Goal: Task Accomplishment & Management: Manage account settings

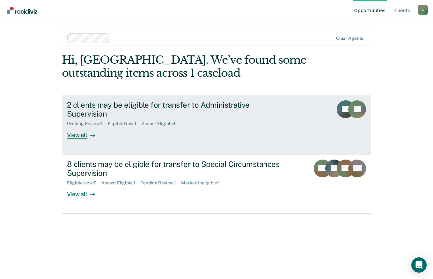
click at [73, 129] on div "View all" at bounding box center [85, 133] width 36 height 12
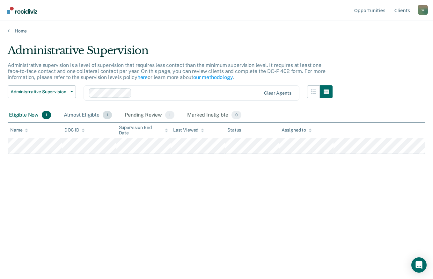
click at [74, 111] on div "Almost Eligible 1" at bounding box center [87, 115] width 51 height 14
click at [153, 115] on div "Pending Review 1" at bounding box center [149, 115] width 52 height 14
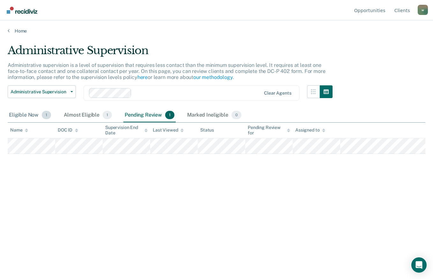
click at [36, 117] on div "Eligible Now 1" at bounding box center [30, 115] width 45 height 14
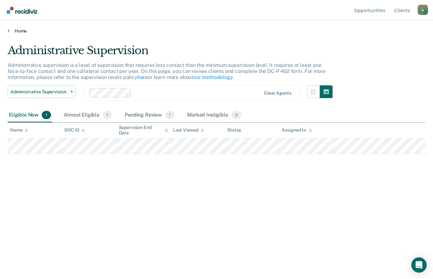
click at [12, 33] on link "Home" at bounding box center [217, 31] width 418 height 6
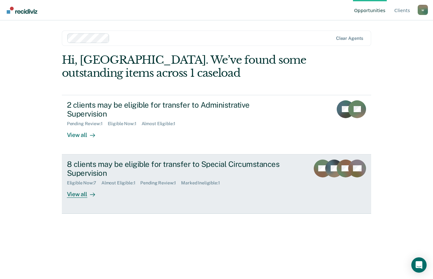
click at [86, 180] on div "Eligible Now : 7" at bounding box center [84, 182] width 34 height 5
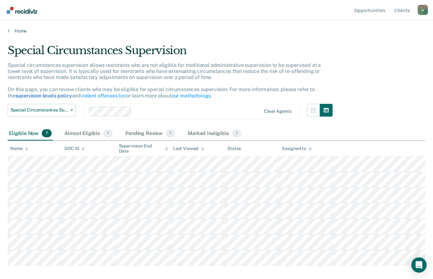
click at [24, 94] on link "supervision levels policy" at bounding box center [43, 96] width 57 height 6
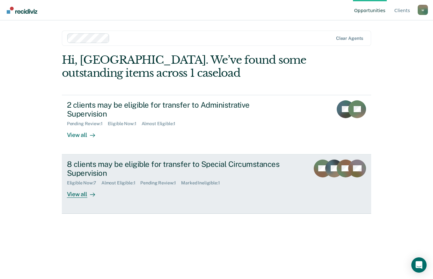
click at [98, 161] on div "8 clients may be eligible for transfer to Special Circumstances Supervision" at bounding box center [179, 169] width 224 height 18
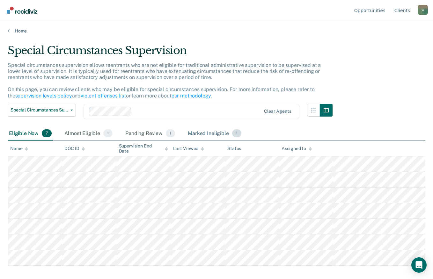
click at [215, 140] on div "Marked Ineligible 1" at bounding box center [215, 134] width 56 height 14
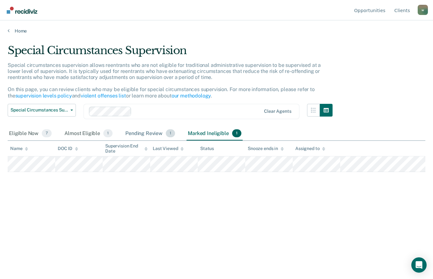
click at [150, 133] on div "Pending Review 1" at bounding box center [150, 134] width 52 height 14
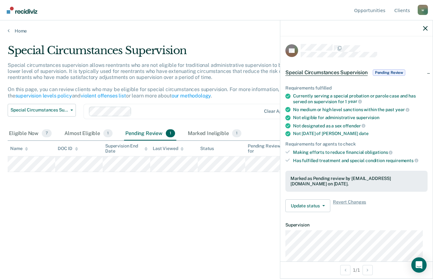
click at [378, 155] on ul "Requirements fulfilled Currently serving a special probation or parole case and…" at bounding box center [356, 124] width 142 height 78
click at [383, 151] on span "obligations" at bounding box center [379, 152] width 28 height 5
click at [390, 180] on div "Marked as Pending review by [EMAIL_ADDRESS][DOMAIN_NAME] on [DATE]." at bounding box center [356, 181] width 132 height 11
click at [343, 75] on span "Special Circumstances Supervision" at bounding box center [326, 73] width 82 height 6
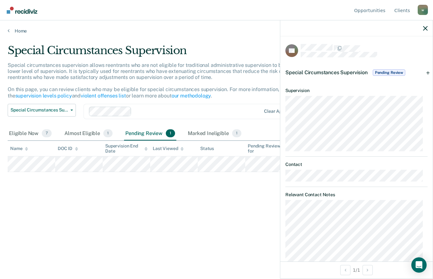
click at [340, 76] on div "Special Circumstances Supervision Pending Review" at bounding box center [345, 73] width 121 height 10
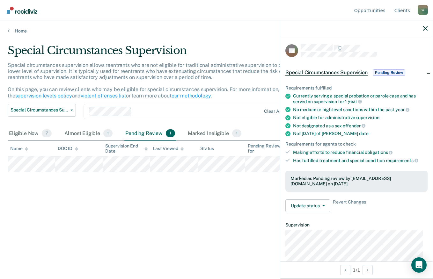
click at [348, 75] on div "Special Circumstances Supervision Pending Review" at bounding box center [345, 73] width 121 height 10
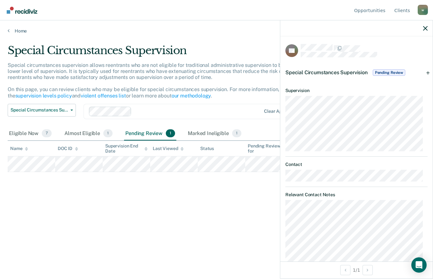
click at [426, 74] on div "Special Circumstances Supervision Pending Review" at bounding box center [356, 72] width 152 height 20
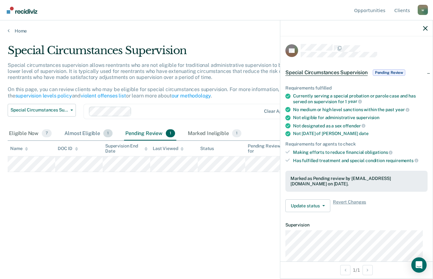
click at [81, 136] on div "Almost Eligible 1" at bounding box center [88, 134] width 51 height 14
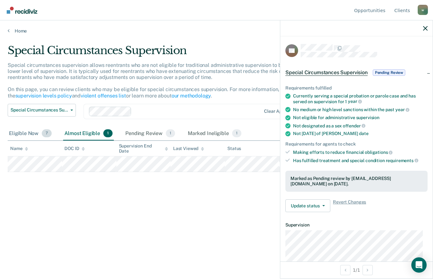
click at [9, 134] on div "Eligible Now 7" at bounding box center [30, 134] width 45 height 14
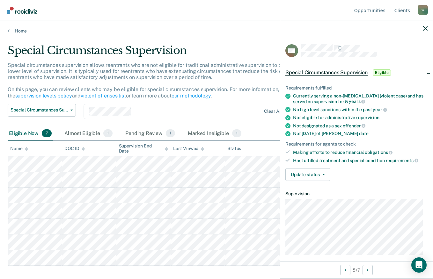
click at [301, 117] on div "Not eligible for administrative supervision" at bounding box center [360, 117] width 135 height 5
click at [337, 151] on div "Making efforts to reduce financial obligations" at bounding box center [360, 153] width 135 height 6
click at [309, 158] on div "Has fulfilled treatment and special condition requirements" at bounding box center [360, 161] width 135 height 6
click at [389, 151] on icon at bounding box center [391, 153] width 4 height 4
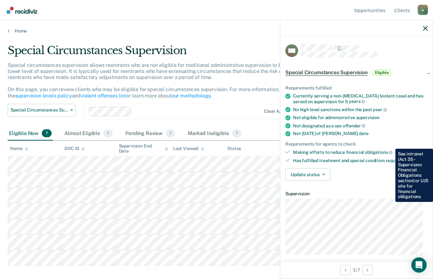
click at [370, 177] on div "Update status [PERSON_NAME] Review Mark Ineligible" at bounding box center [356, 174] width 142 height 13
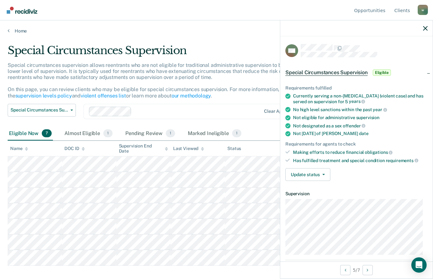
click at [377, 158] on div "Has fulfilled treatment and special condition requirements" at bounding box center [360, 161] width 135 height 6
click at [326, 169] on button "Update status" at bounding box center [307, 174] width 45 height 13
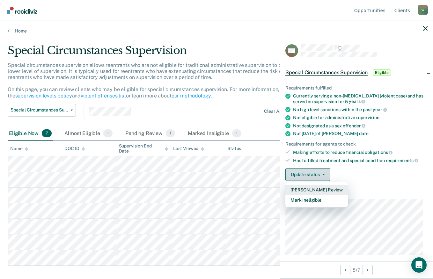
click at [321, 169] on button "Update status" at bounding box center [307, 174] width 45 height 13
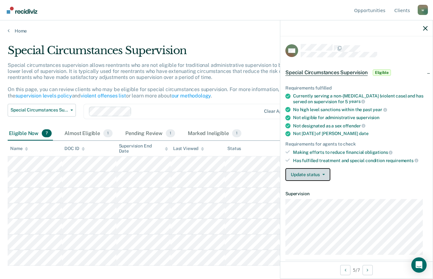
click at [318, 171] on button "Update status" at bounding box center [307, 174] width 45 height 13
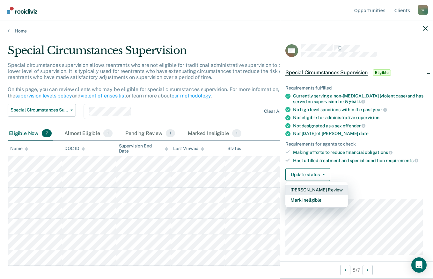
click at [338, 192] on button "[PERSON_NAME] Review" at bounding box center [316, 190] width 62 height 10
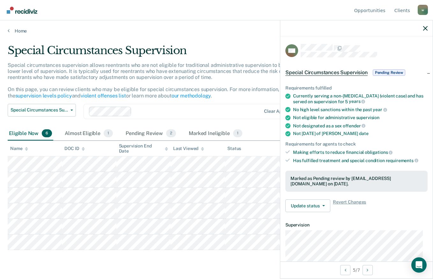
click at [423, 30] on div at bounding box center [356, 28] width 152 height 16
click at [422, 33] on div at bounding box center [356, 28] width 152 height 16
click at [187, 103] on div "Special circumstances supervision allows reentrants who are not eligible for tr…" at bounding box center [170, 83] width 325 height 42
click at [423, 30] on icon "button" at bounding box center [425, 28] width 4 height 4
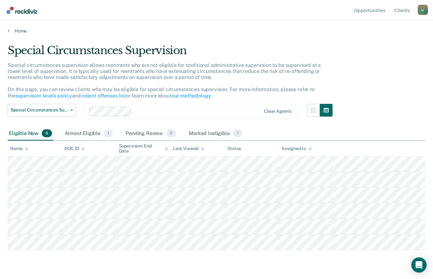
click at [45, 126] on div "Special Circumstances Supervision Administrative Supervision Special Circumstan…" at bounding box center [42, 115] width 68 height 23
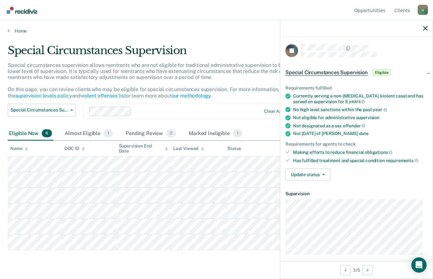
click at [45, 92] on p "Special circumstances supervision allows reentrants who are not eligible for tr…" at bounding box center [164, 80] width 313 height 37
click at [39, 93] on link "supervision levels policy" at bounding box center [43, 96] width 57 height 6
